Goal: Information Seeking & Learning: Learn about a topic

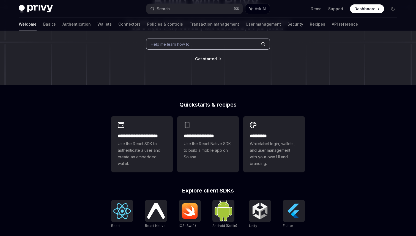
scroll to position [2, 0]
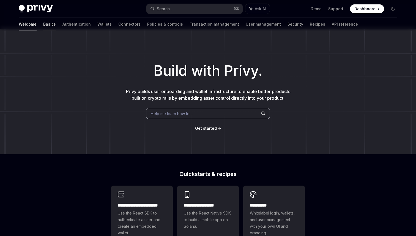
click at [43, 27] on link "Basics" at bounding box center [49, 24] width 13 height 13
type textarea "*"
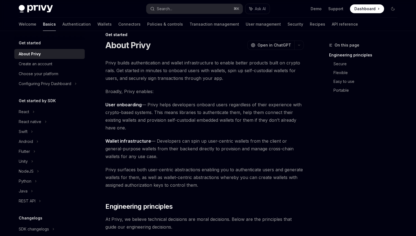
scroll to position [17, 0]
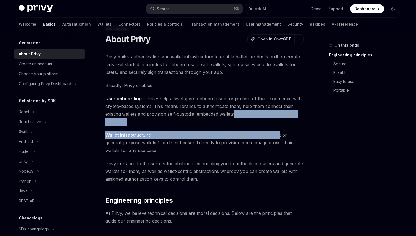
drag, startPoint x: 235, startPoint y: 114, endPoint x: 279, endPoint y: 138, distance: 50.4
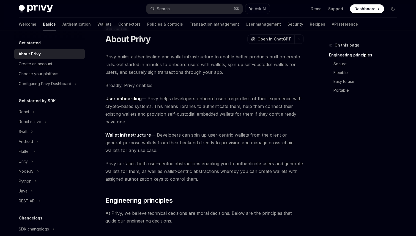
click at [277, 138] on span "Wallet infrastructure — Developers can spin up user-centric wallets from the cl…" at bounding box center [204, 142] width 198 height 23
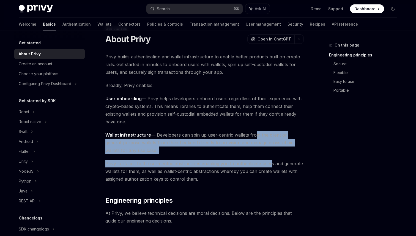
drag, startPoint x: 252, startPoint y: 135, endPoint x: 271, endPoint y: 161, distance: 32.4
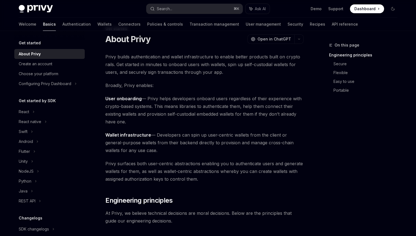
click at [282, 173] on span "Privy surfaces both user-centric abstractions enabling you to authenticate user…" at bounding box center [204, 171] width 198 height 23
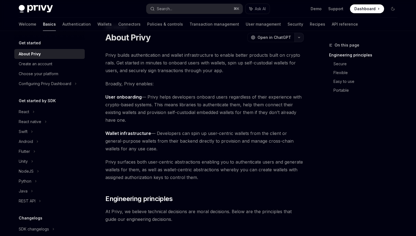
scroll to position [18, 0]
